Goal: Task Accomplishment & Management: Use online tool/utility

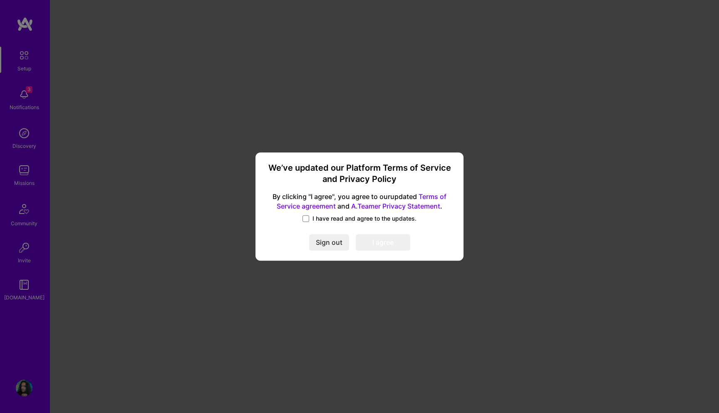
click at [309, 218] on label "I have read and agree to the updates." at bounding box center [359, 218] width 114 height 8
click at [0, 0] on input "I have read and agree to the updates." at bounding box center [0, 0] width 0 height 0
click at [385, 245] on button "I agree" at bounding box center [383, 242] width 54 height 17
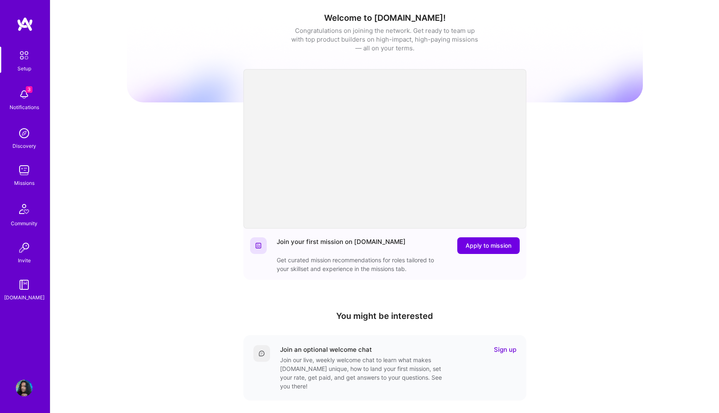
click at [28, 98] on img at bounding box center [24, 94] width 17 height 17
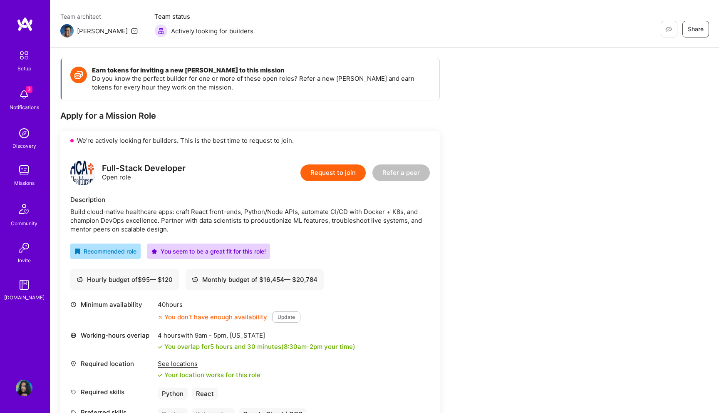
scroll to position [90, 0]
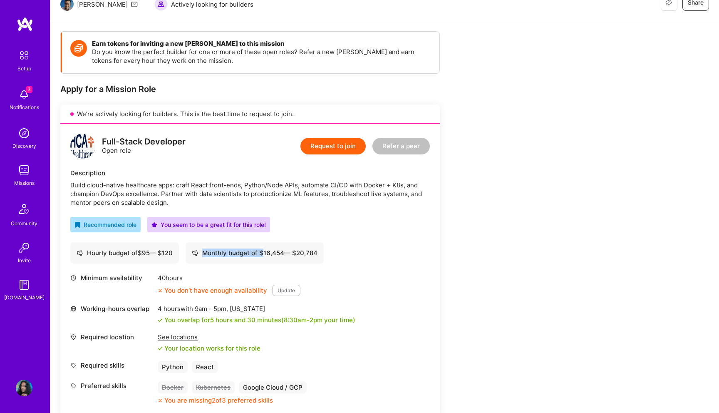
drag, startPoint x: 265, startPoint y: 252, endPoint x: 321, endPoint y: 252, distance: 56.1
click at [321, 252] on div "Monthly budget of $ 16,454 — $ 20,784" at bounding box center [254, 252] width 138 height 21
click at [332, 262] on div "Hourly budget of $ 95 — $ 120 Monthly budget of $ 16,454 — $ 20,784" at bounding box center [249, 252] width 359 height 21
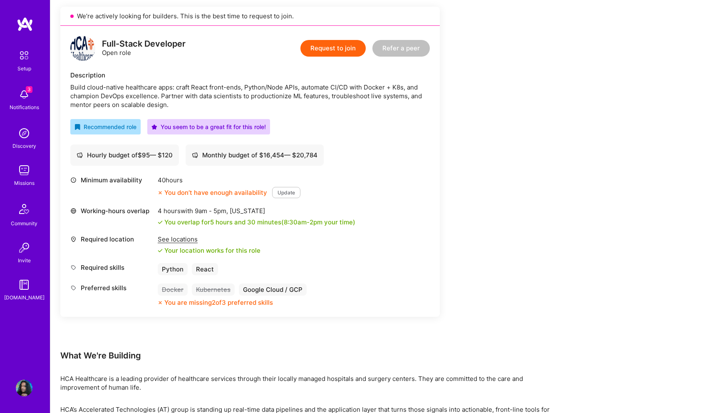
scroll to position [284, 0]
